Goal: Information Seeking & Learning: Understand process/instructions

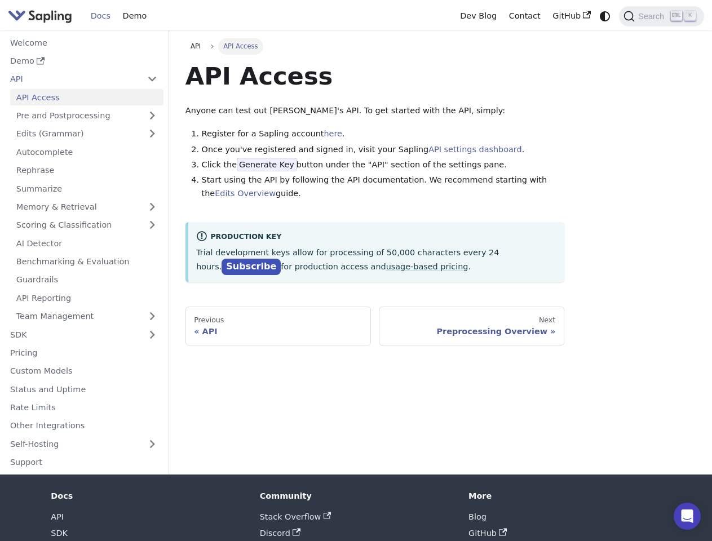
click at [356, 270] on p "Trial development keys allow for processing of 50,000 characters every 24 hours…" at bounding box center [375, 260] width 359 height 28
click at [605, 16] on icon "Switch between dark and light mode (currently system mode)" at bounding box center [604, 16] width 10 height 10
click at [661, 16] on span "Search" at bounding box center [652, 16] width 36 height 9
click at [152, 79] on button "Collapse sidebar category 'API'" at bounding box center [152, 79] width 23 height 16
click at [86, 116] on link "Pre and Postprocessing" at bounding box center [86, 116] width 153 height 16
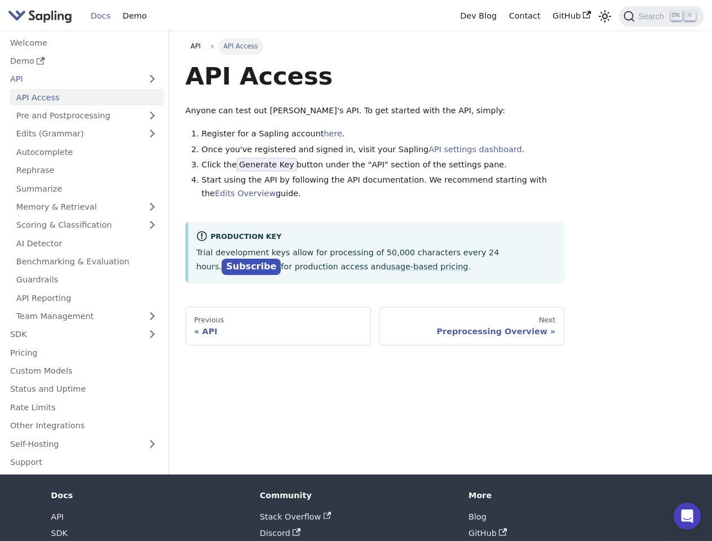
click at [86, 134] on link "Edits (Grammar)" at bounding box center [86, 134] width 153 height 16
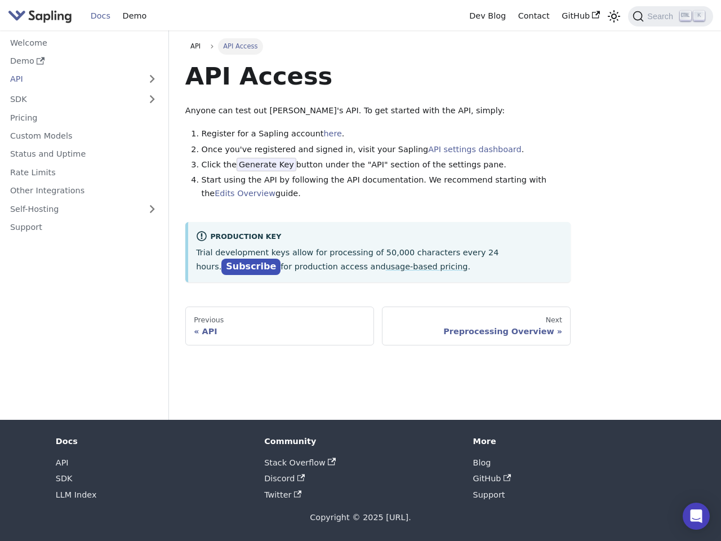
click at [86, 180] on link "Rate Limits" at bounding box center [83, 172] width 159 height 16
click at [86, 225] on link "Support" at bounding box center [83, 227] width 159 height 16
click at [86, 316] on nav "Welcome Demo API API Access Pre and Postprocessing Preprocessing Postprocessing…" at bounding box center [84, 224] width 169 height 389
click at [152, 334] on nav "Welcome Demo API API Access Pre and Postprocessing Preprocessing Postprocessing…" at bounding box center [84, 224] width 169 height 389
